Goal: Task Accomplishment & Management: Manage account settings

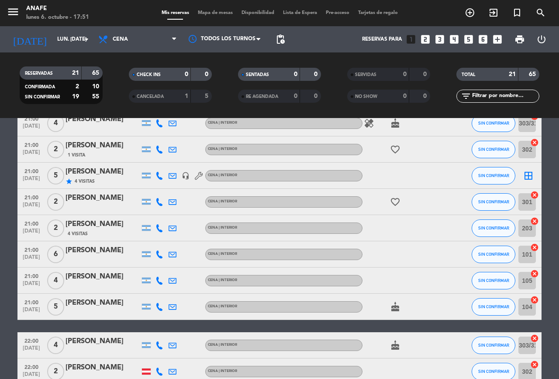
scroll to position [322, 0]
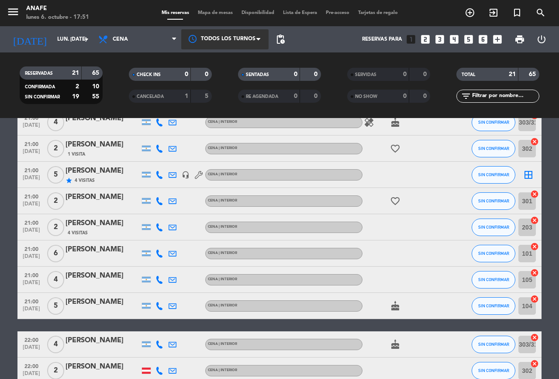
click at [209, 32] on div at bounding box center [224, 39] width 87 height 20
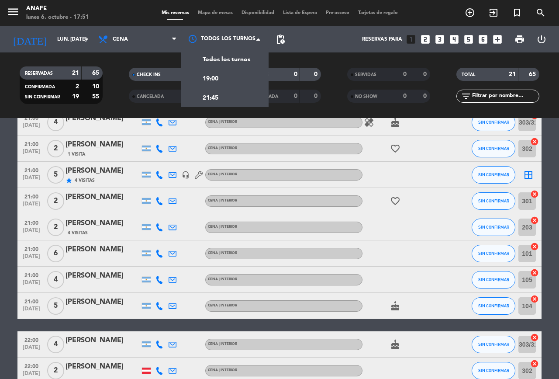
click at [213, 14] on span "Mapa de mesas" at bounding box center [216, 12] width 44 height 5
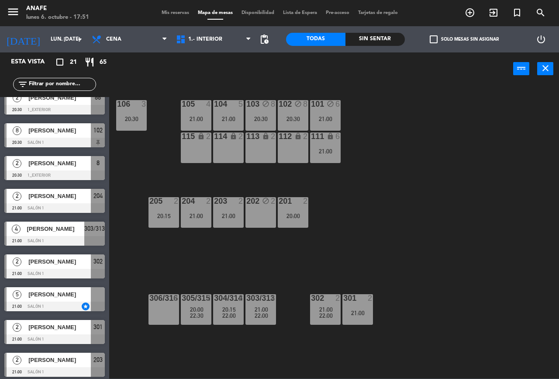
scroll to position [175, 0]
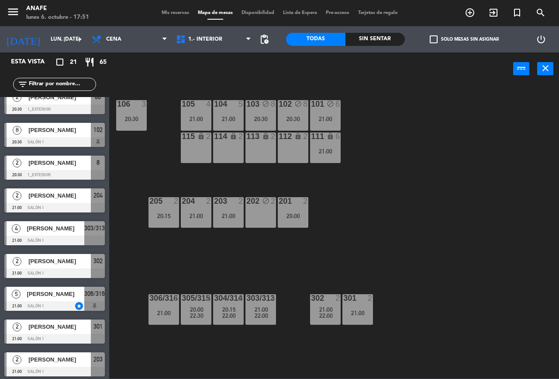
click at [250, 118] on div "20:30" at bounding box center [261, 119] width 31 height 6
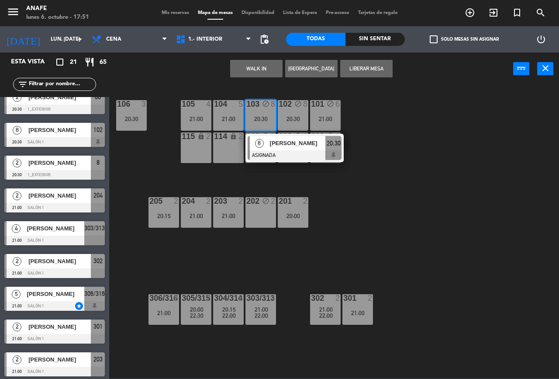
click at [257, 118] on div "20:30" at bounding box center [261, 119] width 31 height 6
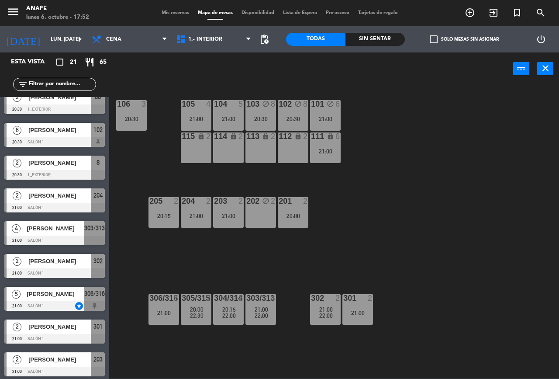
click at [197, 119] on div "21:00" at bounding box center [196, 119] width 31 height 6
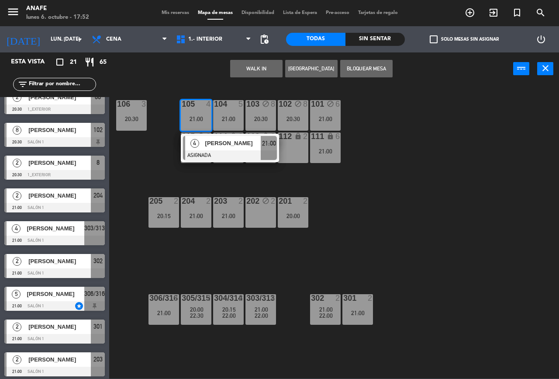
click at [368, 74] on button "Bloquear Mesa" at bounding box center [366, 68] width 52 height 17
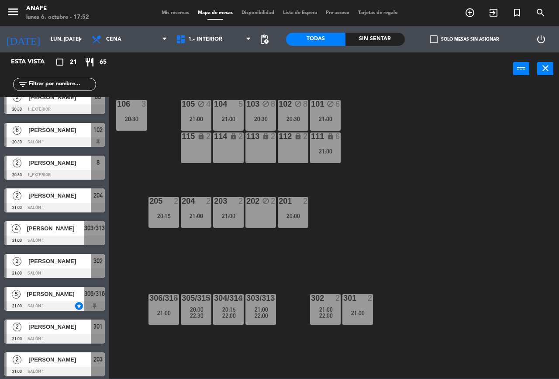
click at [171, 312] on div "21:00" at bounding box center [164, 313] width 31 height 6
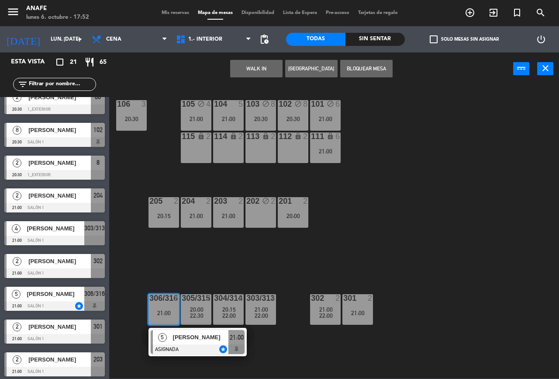
click at [379, 68] on button "Bloquear Mesa" at bounding box center [366, 68] width 52 height 17
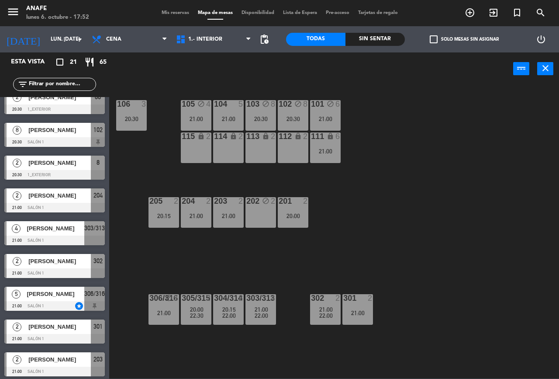
click at [165, 14] on span "Mis reservas" at bounding box center [175, 12] width 36 height 5
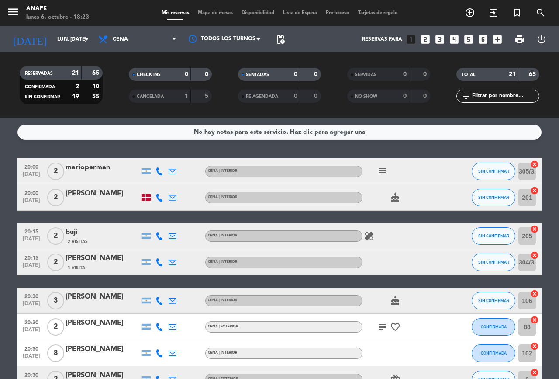
click at [382, 171] on icon "subject" at bounding box center [382, 171] width 10 height 10
click at [160, 171] on icon at bounding box center [160, 171] width 8 height 8
click at [152, 158] on span "Copiar" at bounding box center [153, 156] width 18 height 9
click at [151, 157] on span "Copiar" at bounding box center [153, 156] width 18 height 9
click at [160, 197] on icon at bounding box center [160, 198] width 8 height 8
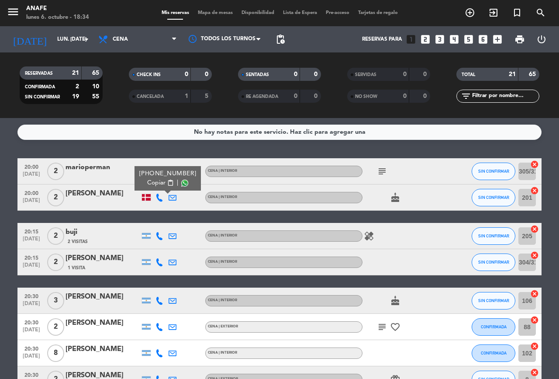
click at [149, 181] on span "Copiar" at bounding box center [156, 182] width 18 height 9
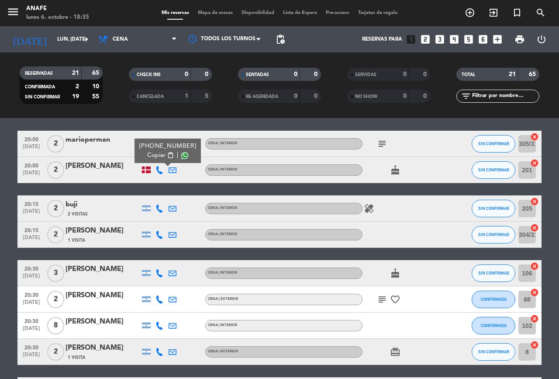
scroll to position [30, 0]
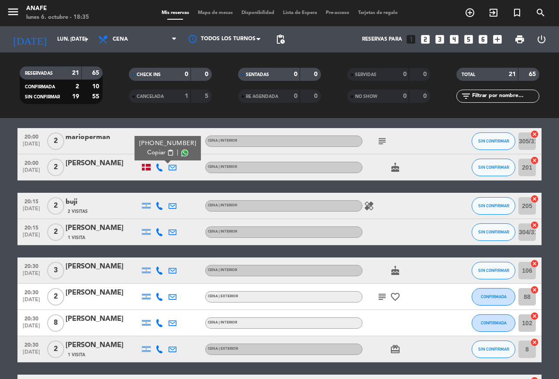
click at [101, 201] on div "buji" at bounding box center [103, 201] width 74 height 11
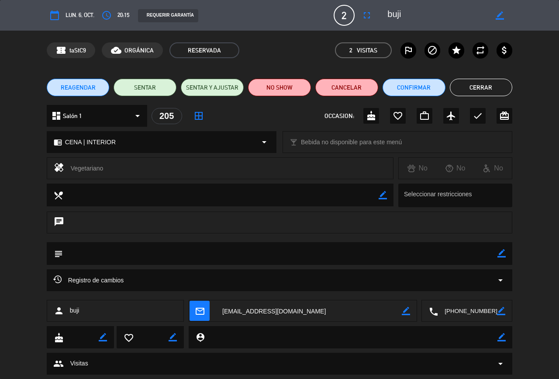
click at [485, 90] on button "Cerrar" at bounding box center [481, 87] width 63 height 17
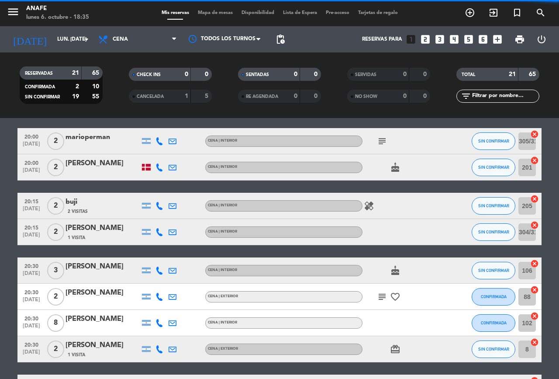
click at [160, 206] on icon at bounding box center [160, 206] width 8 height 8
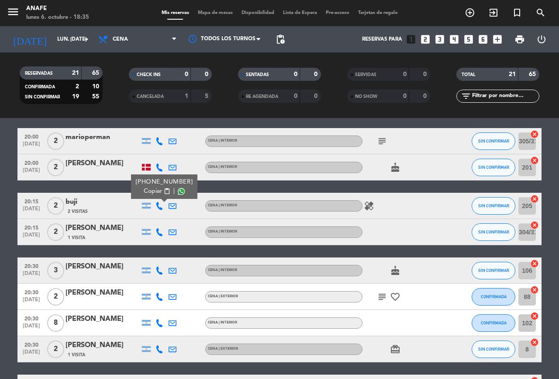
click at [150, 191] on span "Copiar" at bounding box center [153, 191] width 18 height 9
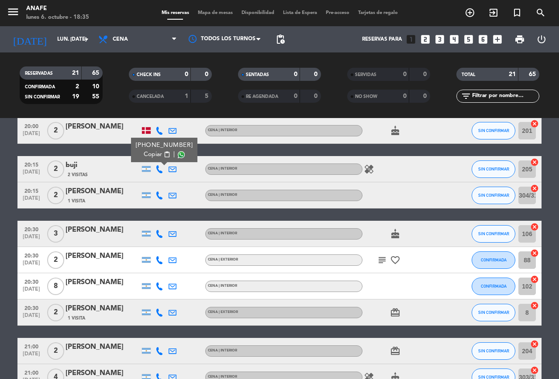
scroll to position [85, 0]
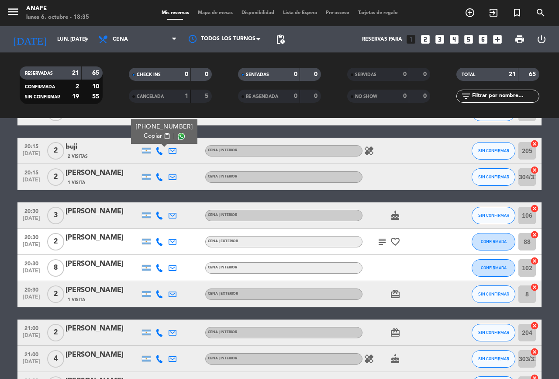
click at [162, 176] on icon at bounding box center [160, 177] width 8 height 8
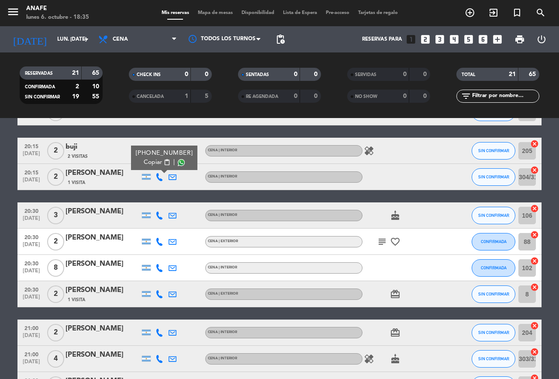
click at [164, 162] on span "content_paste" at bounding box center [167, 162] width 7 height 7
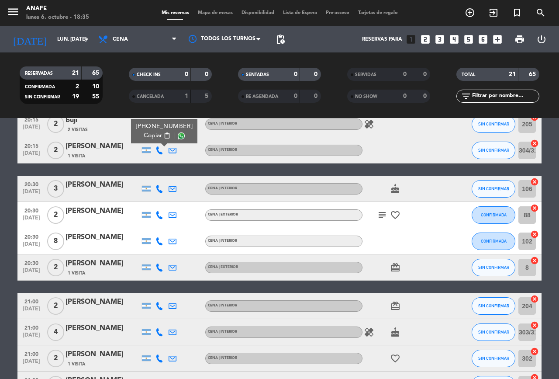
scroll to position [114, 0]
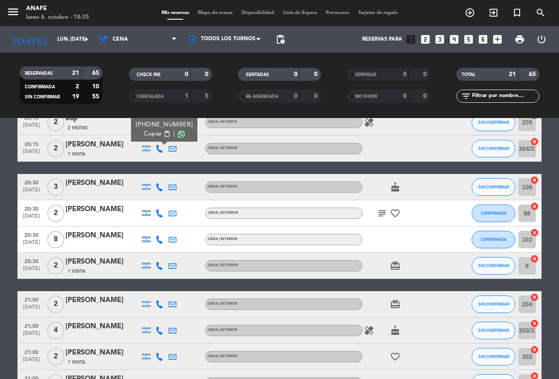
click at [156, 189] on icon at bounding box center [160, 187] width 8 height 8
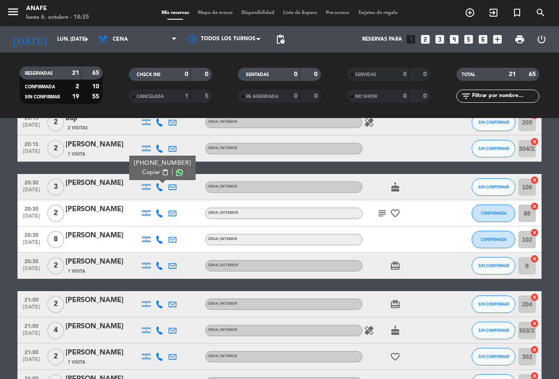
click at [151, 172] on span "Copiar" at bounding box center [151, 172] width 18 height 9
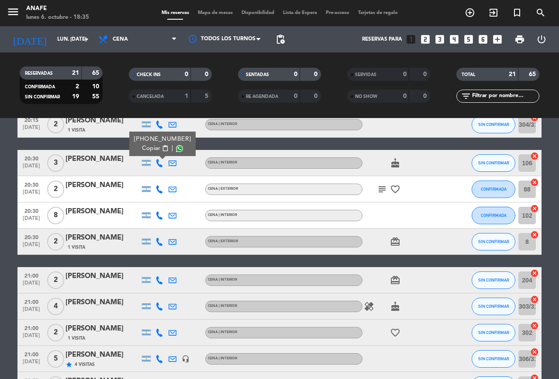
scroll to position [139, 0]
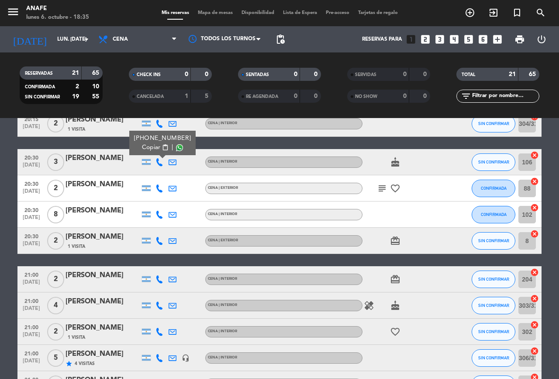
click at [163, 188] on icon at bounding box center [160, 188] width 8 height 8
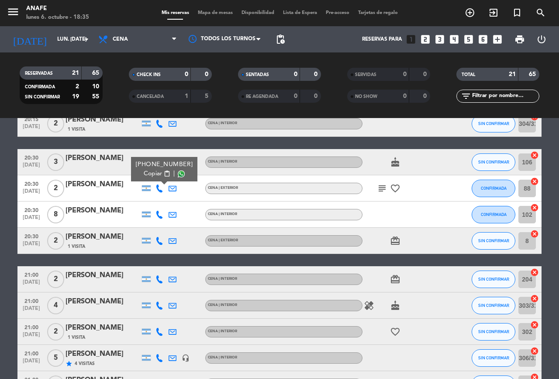
click at [149, 173] on span "Copiar" at bounding box center [153, 173] width 18 height 9
click at [160, 215] on icon at bounding box center [160, 215] width 8 height 8
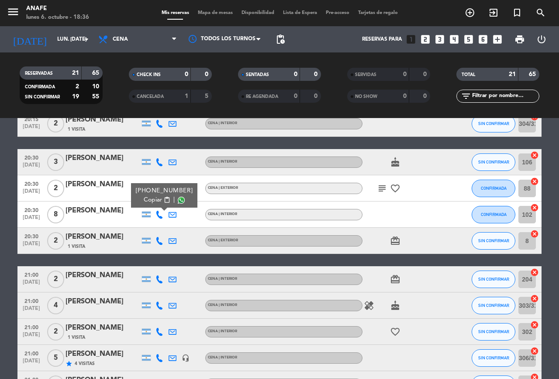
click at [152, 201] on span "Copiar" at bounding box center [153, 199] width 18 height 9
click at [496, 161] on span "SIN CONFIRMAR" at bounding box center [494, 162] width 31 height 5
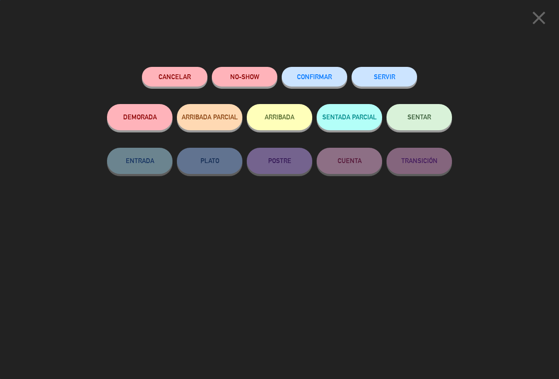
click at [317, 80] on span "CONFIRMAR" at bounding box center [314, 76] width 35 height 7
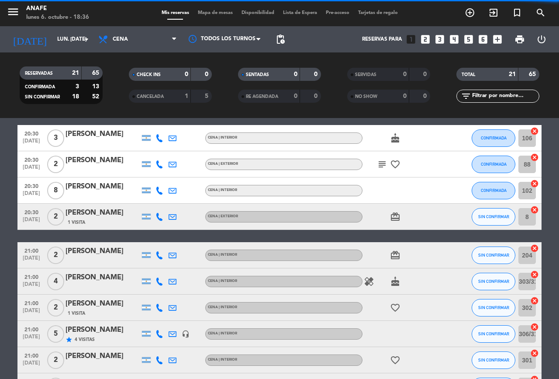
scroll to position [165, 0]
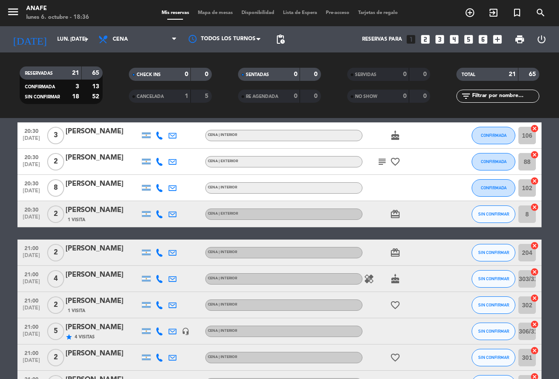
click at [158, 217] on icon at bounding box center [160, 214] width 8 height 8
click at [149, 200] on span "Copiar" at bounding box center [153, 199] width 18 height 9
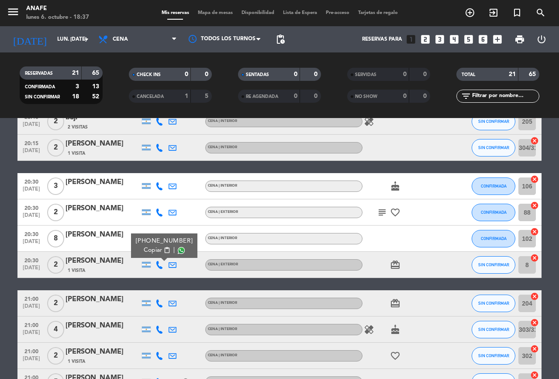
scroll to position [132, 0]
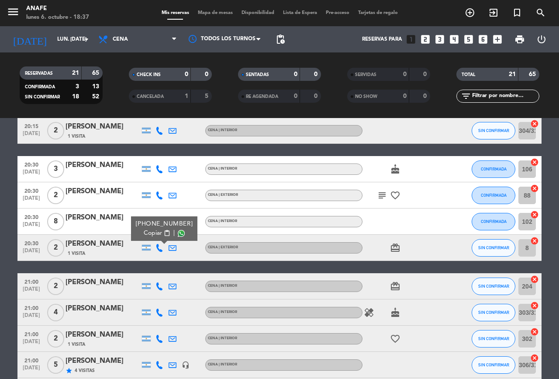
click at [151, 236] on span "Copiar" at bounding box center [153, 233] width 18 height 9
click at [496, 247] on span "SIN CONFIRMAR" at bounding box center [494, 247] width 31 height 5
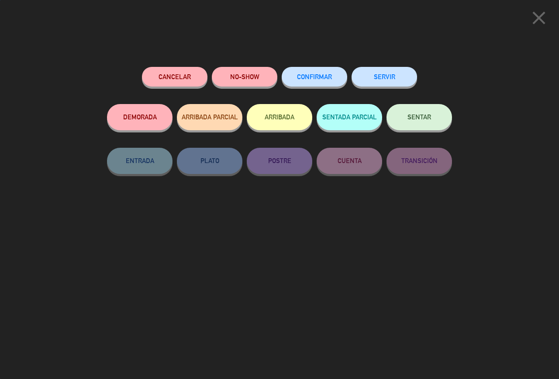
click at [312, 76] on span "CONFIRMAR" at bounding box center [314, 76] width 35 height 7
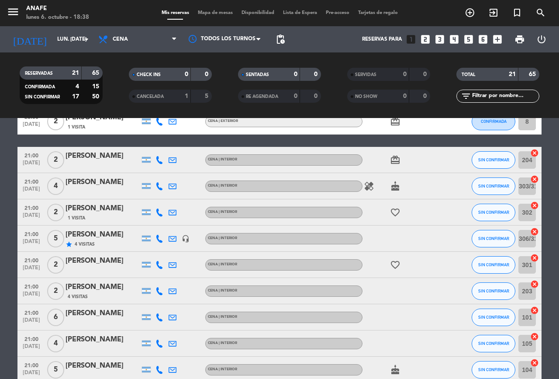
scroll to position [260, 0]
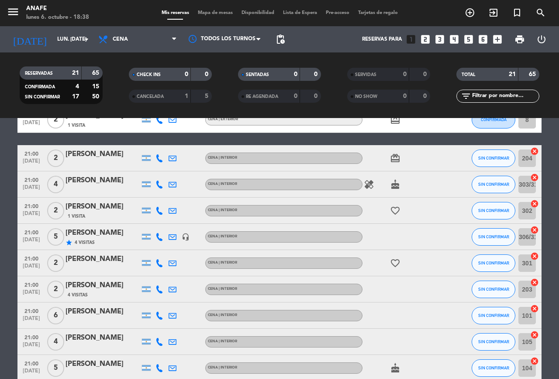
click at [161, 157] on icon at bounding box center [160, 158] width 8 height 8
click at [153, 145] on span "Copiar" at bounding box center [151, 143] width 18 height 9
click at [158, 188] on icon at bounding box center [160, 184] width 8 height 8
click at [151, 171] on span "Copiar" at bounding box center [153, 169] width 18 height 9
click at [158, 210] on icon at bounding box center [160, 211] width 8 height 8
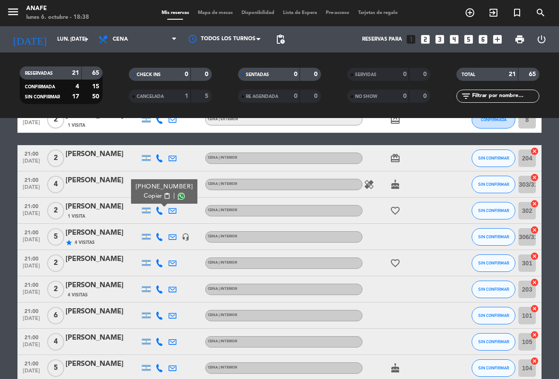
click at [150, 198] on span "Copiar" at bounding box center [153, 195] width 18 height 9
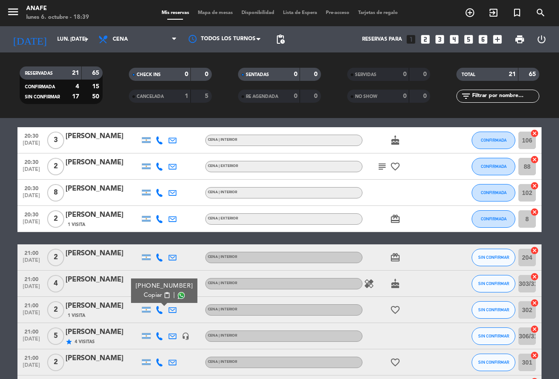
scroll to position [153, 0]
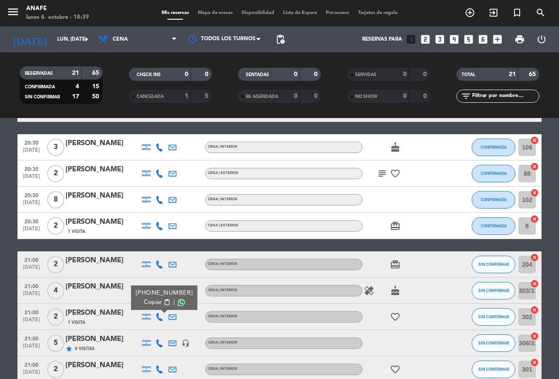
click at [490, 264] on span "SIN CONFIRMAR" at bounding box center [494, 264] width 31 height 5
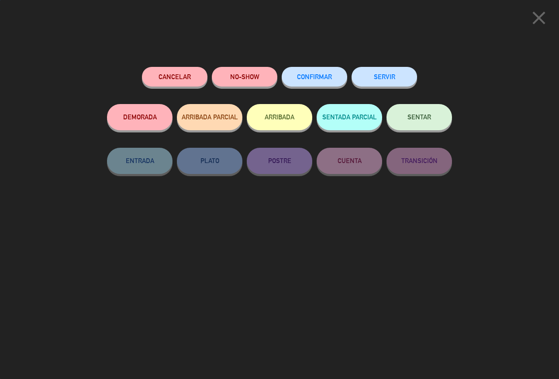
click at [320, 78] on span "CONFIRMAR" at bounding box center [314, 76] width 35 height 7
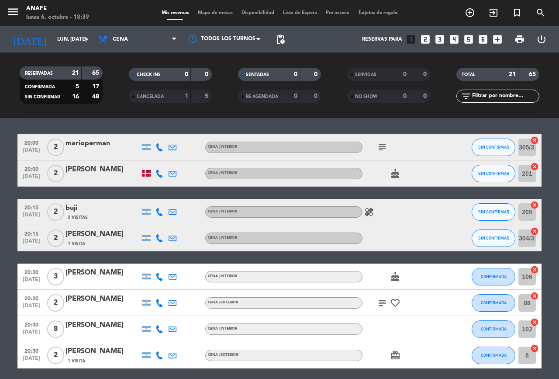
scroll to position [24, 0]
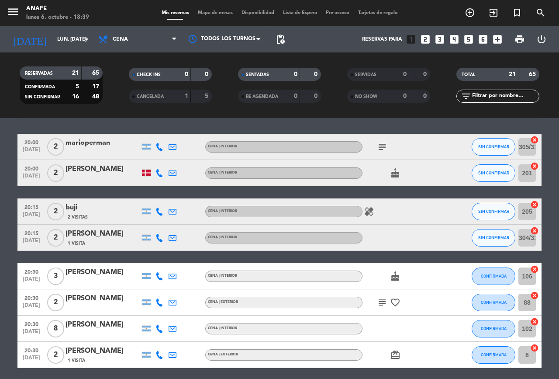
click at [482, 208] on button "SIN CONFIRMAR" at bounding box center [494, 211] width 44 height 17
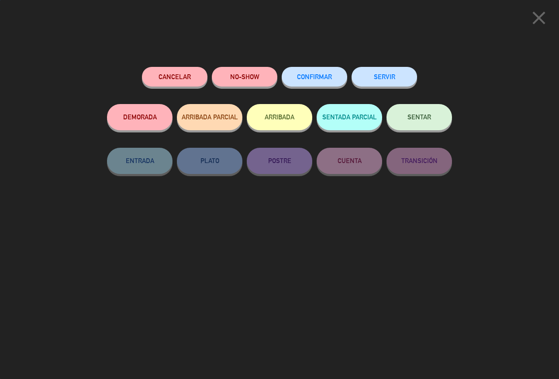
click at [317, 77] on span "CONFIRMAR" at bounding box center [314, 76] width 35 height 7
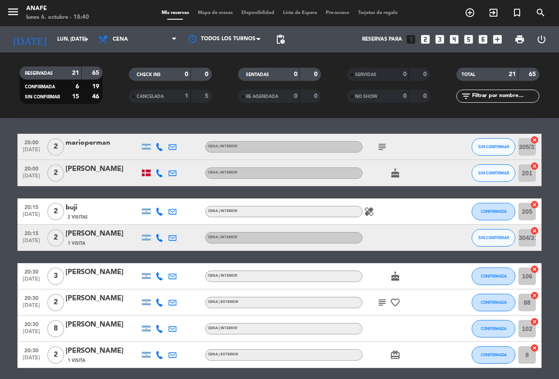
click at [497, 181] on button "SIN CONFIRMAR" at bounding box center [494, 172] width 44 height 17
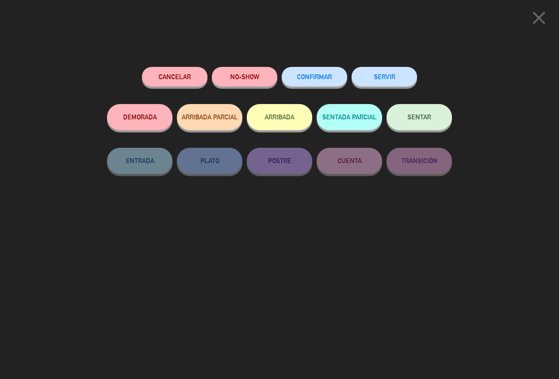
click at [307, 76] on span "CONFIRMAR" at bounding box center [314, 76] width 35 height 7
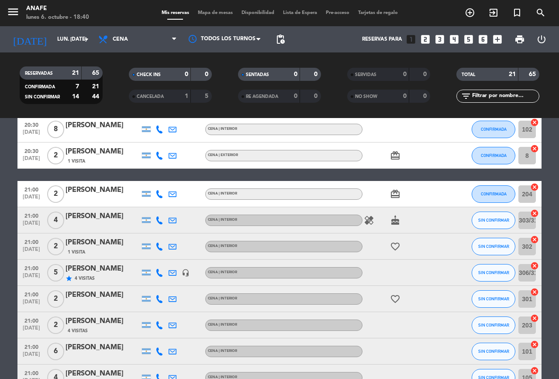
scroll to position [234, 0]
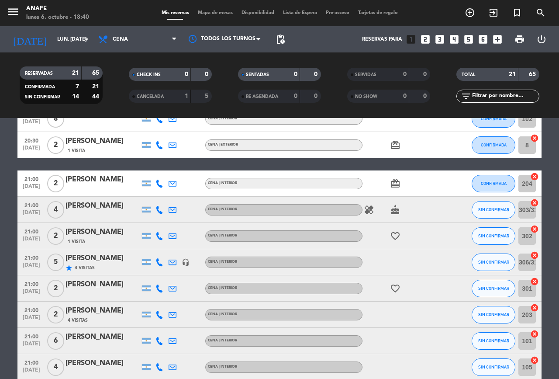
click at [156, 210] on icon at bounding box center [160, 210] width 8 height 8
click at [153, 199] on span "Copiar" at bounding box center [153, 195] width 18 height 9
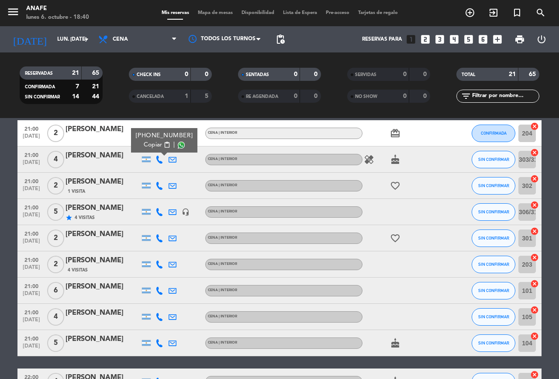
scroll to position [285, 0]
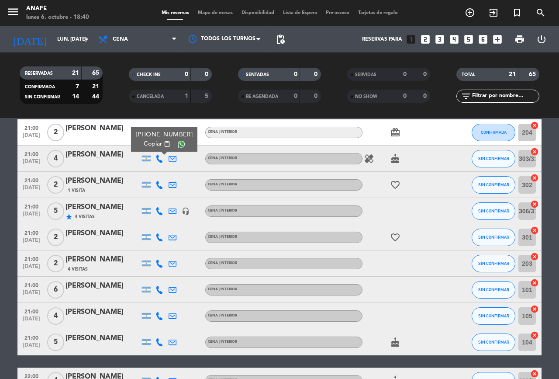
click at [158, 212] on icon at bounding box center [160, 211] width 8 height 8
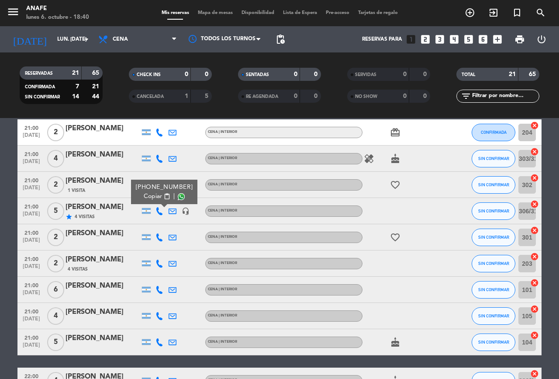
click at [154, 199] on span "Copiar" at bounding box center [153, 196] width 18 height 9
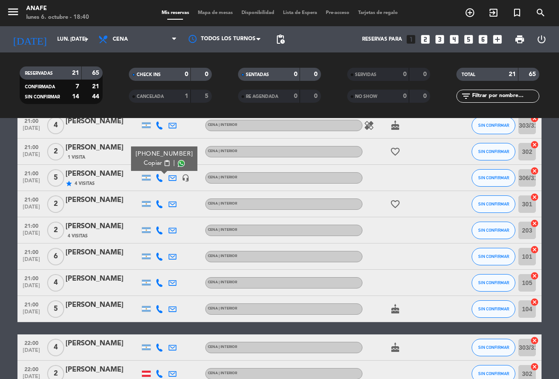
scroll to position [318, 0]
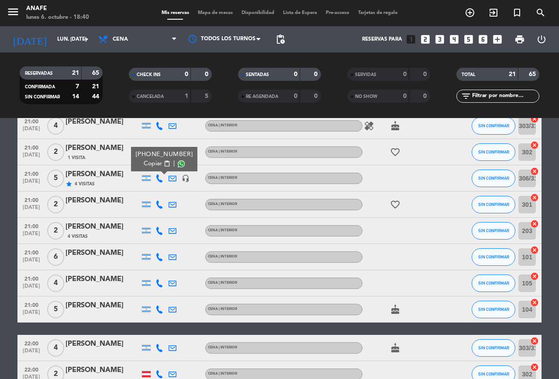
click at [159, 204] on icon at bounding box center [160, 205] width 8 height 8
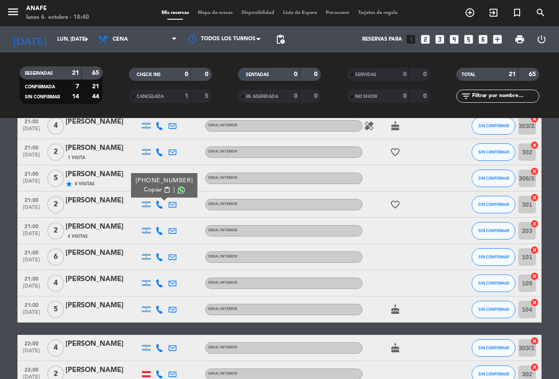
click at [146, 189] on span "Copiar" at bounding box center [153, 189] width 18 height 9
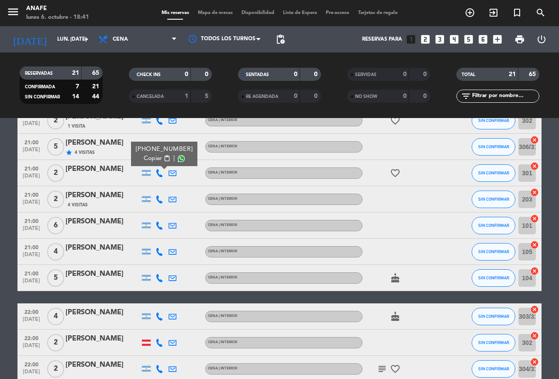
scroll to position [353, 0]
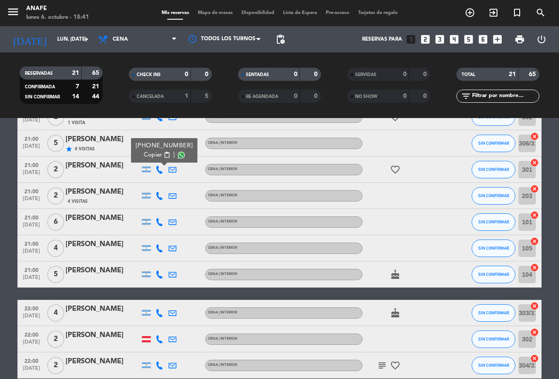
click at [158, 197] on icon at bounding box center [160, 196] width 8 height 8
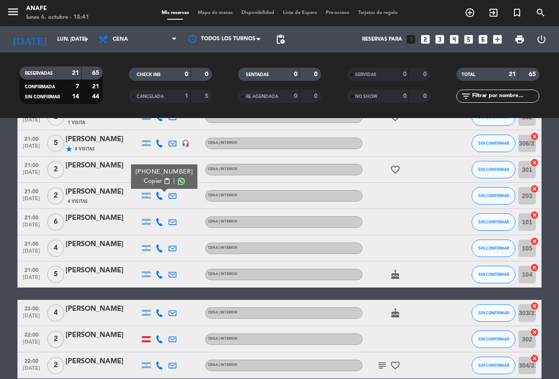
click at [149, 180] on span "Copiar" at bounding box center [153, 181] width 18 height 9
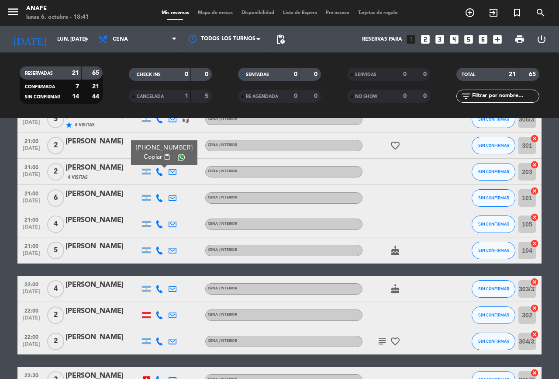
scroll to position [379, 0]
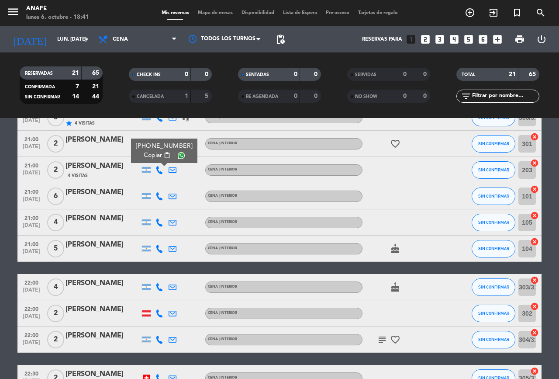
click at [161, 198] on icon at bounding box center [160, 196] width 8 height 8
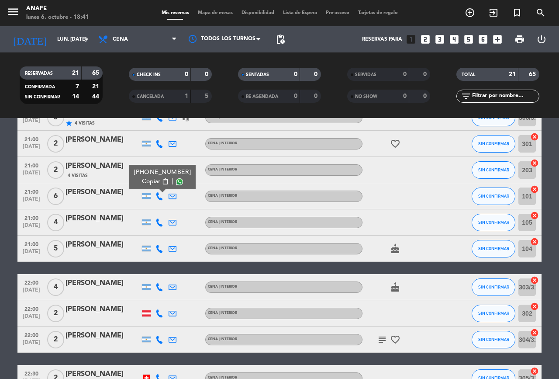
click at [153, 183] on span "Copiar" at bounding box center [151, 181] width 18 height 9
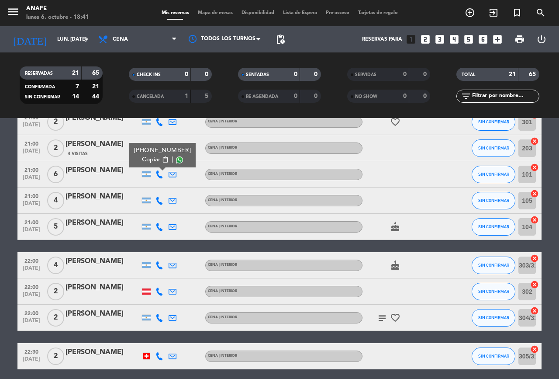
scroll to position [402, 0]
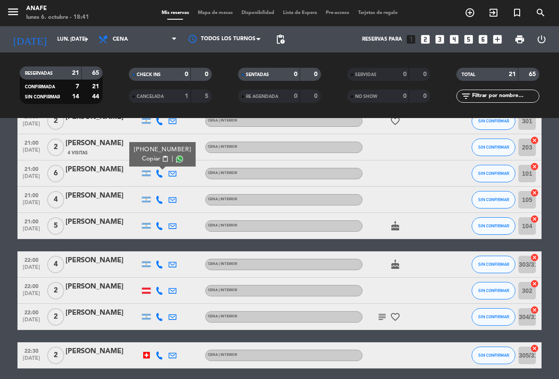
click at [160, 199] on icon at bounding box center [160, 200] width 8 height 8
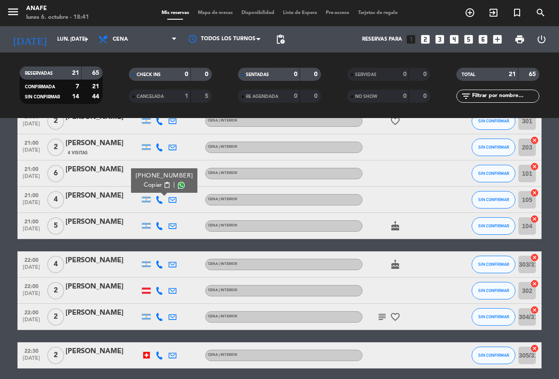
click at [146, 184] on span "Copiar" at bounding box center [153, 184] width 18 height 9
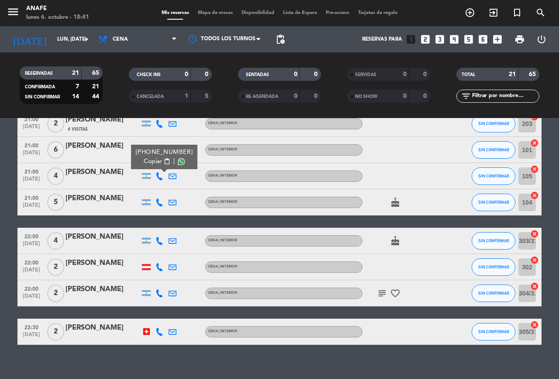
scroll to position [428, 0]
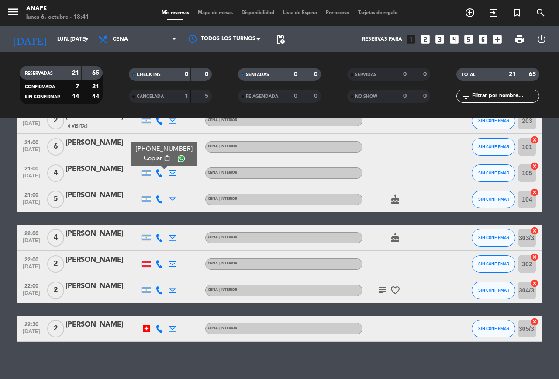
click at [161, 201] on icon at bounding box center [160, 199] width 8 height 8
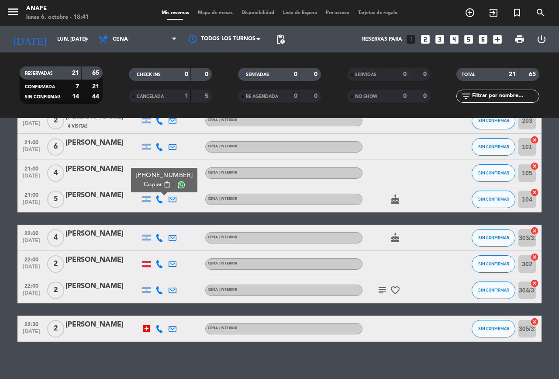
click at [164, 184] on span "content_paste" at bounding box center [167, 184] width 7 height 7
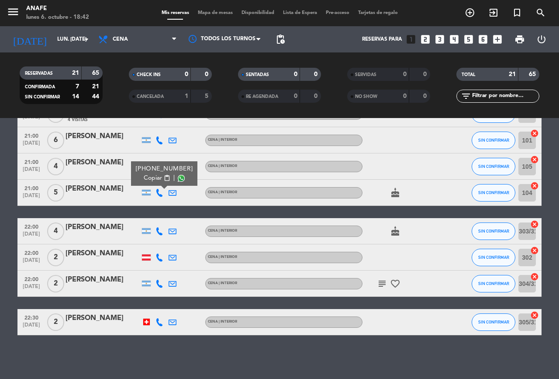
click at [146, 231] on div at bounding box center [146, 231] width 9 height 6
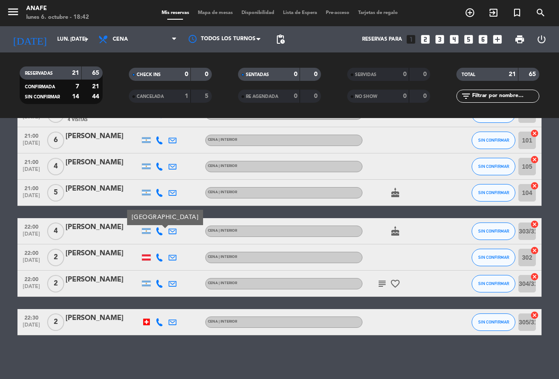
click at [159, 231] on icon at bounding box center [160, 231] width 8 height 8
click at [153, 219] on span "Copiar" at bounding box center [153, 216] width 18 height 9
click at [161, 285] on icon at bounding box center [160, 284] width 8 height 8
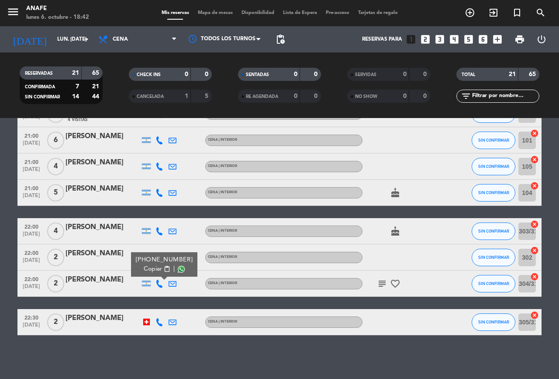
click at [150, 273] on span "Copiar" at bounding box center [153, 268] width 18 height 9
click at [380, 281] on icon "subject" at bounding box center [382, 283] width 10 height 10
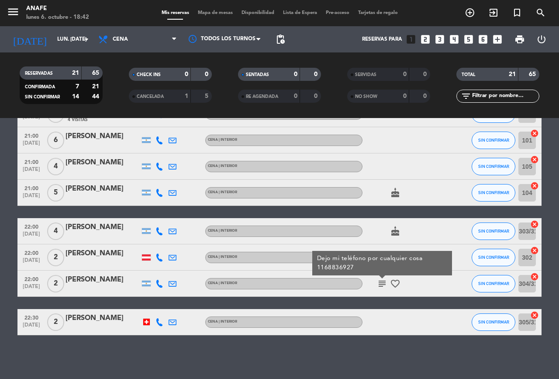
click at [382, 285] on icon "subject" at bounding box center [382, 283] width 10 height 10
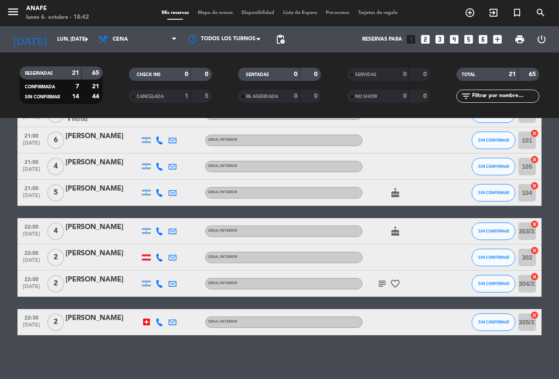
click at [499, 194] on span "SIN CONFIRMAR" at bounding box center [494, 192] width 31 height 5
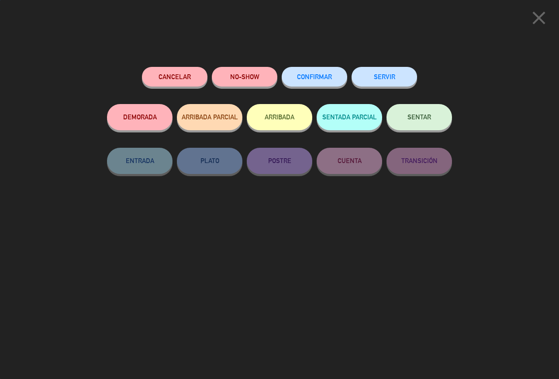
click at [305, 73] on button "CONFIRMAR" at bounding box center [315, 77] width 66 height 20
